Goal: Transaction & Acquisition: Purchase product/service

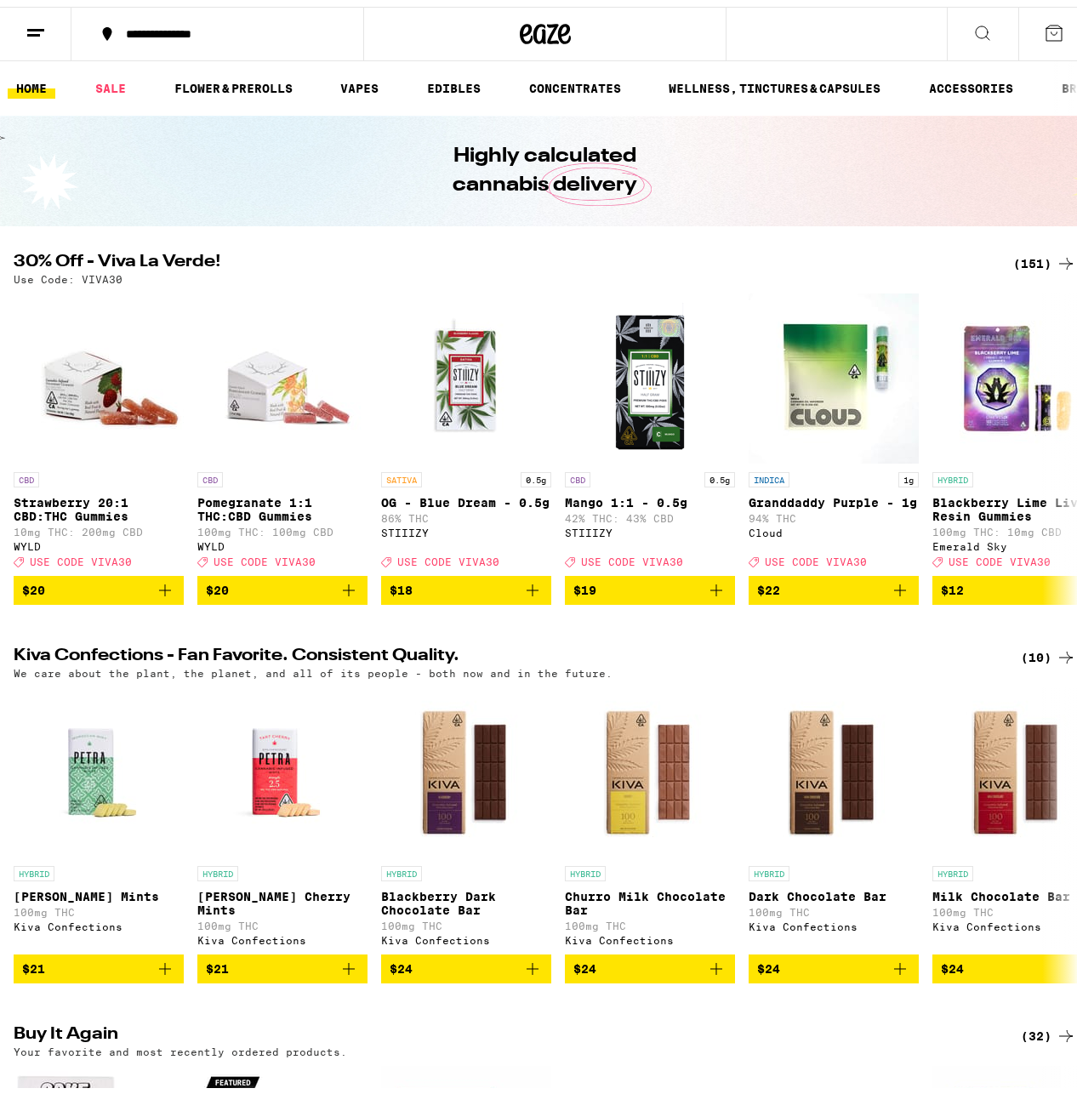
click at [1022, 253] on div "(151)" at bounding box center [1044, 257] width 63 height 20
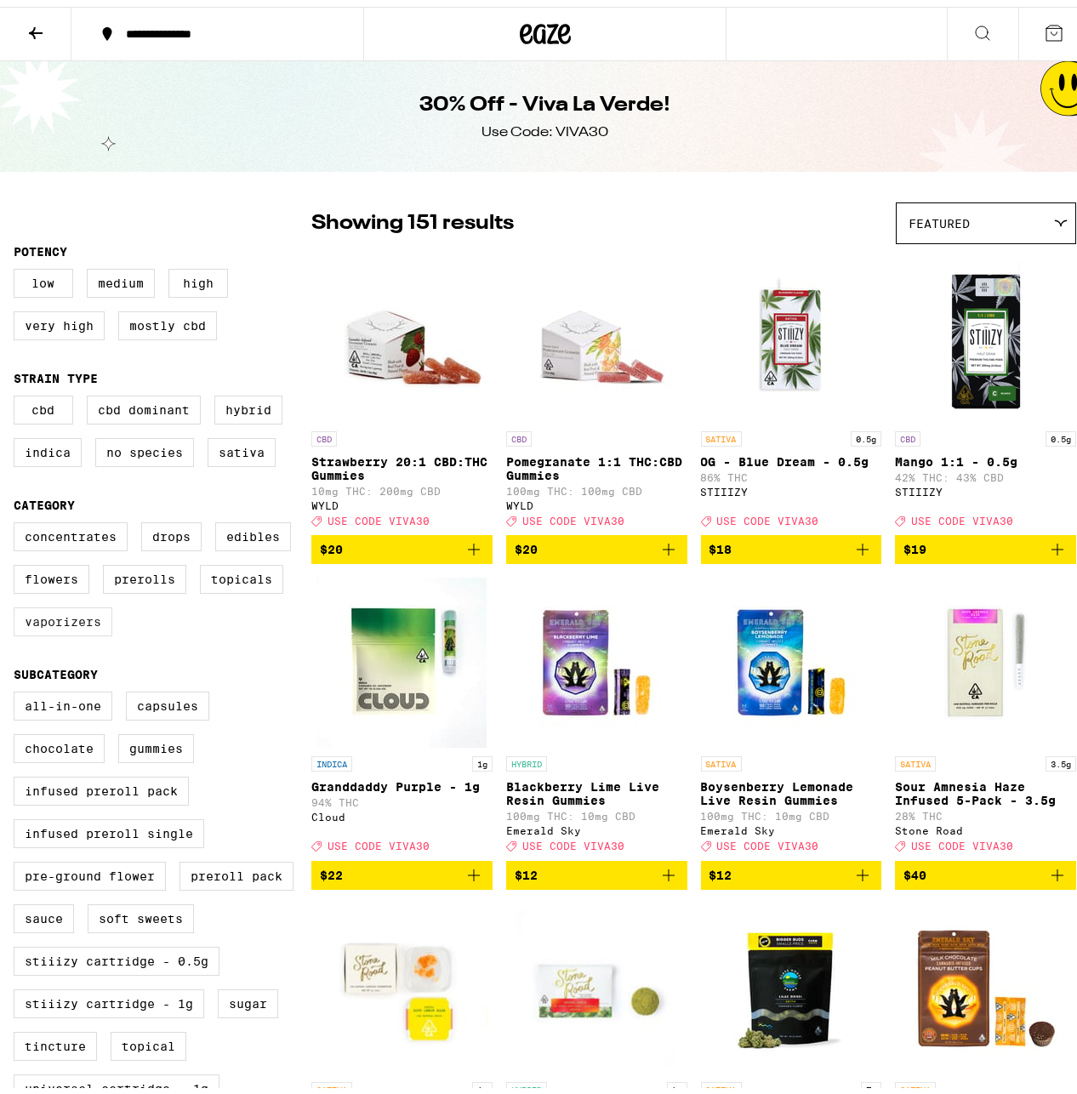
click at [72, 629] on label "Vaporizers" at bounding box center [63, 614] width 99 height 29
click at [18, 519] on input "Vaporizers" at bounding box center [17, 518] width 1 height 1
checkbox input "true"
